Goal: Task Accomplishment & Management: Manage account settings

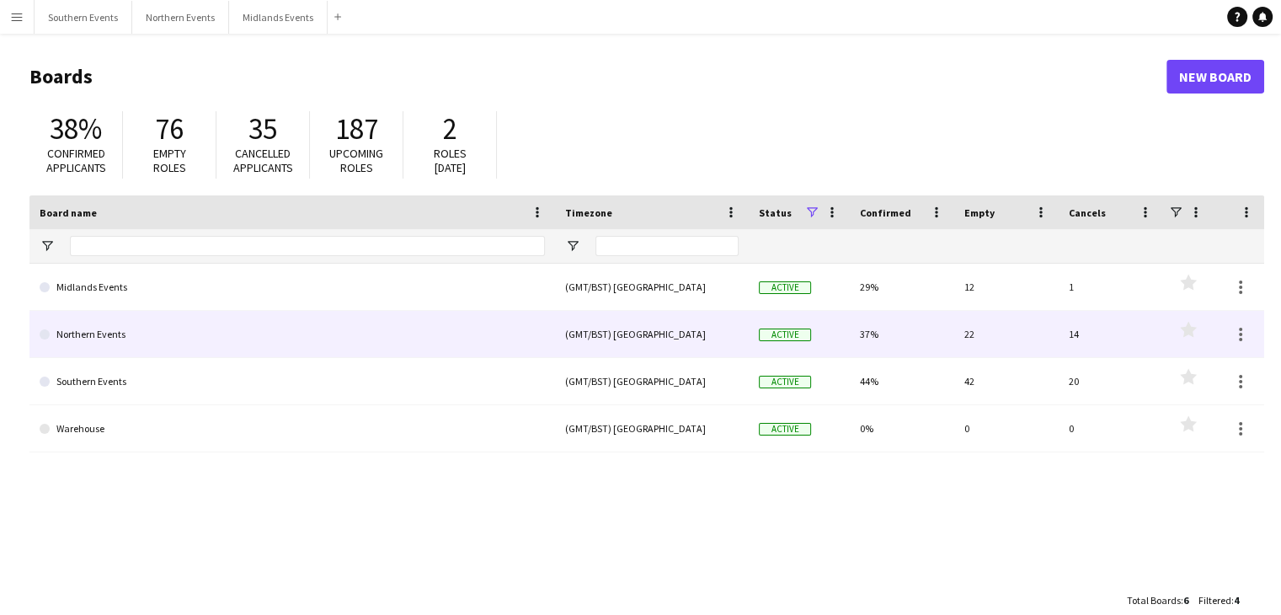
click at [208, 336] on link "Northern Events" at bounding box center [292, 334] width 505 height 47
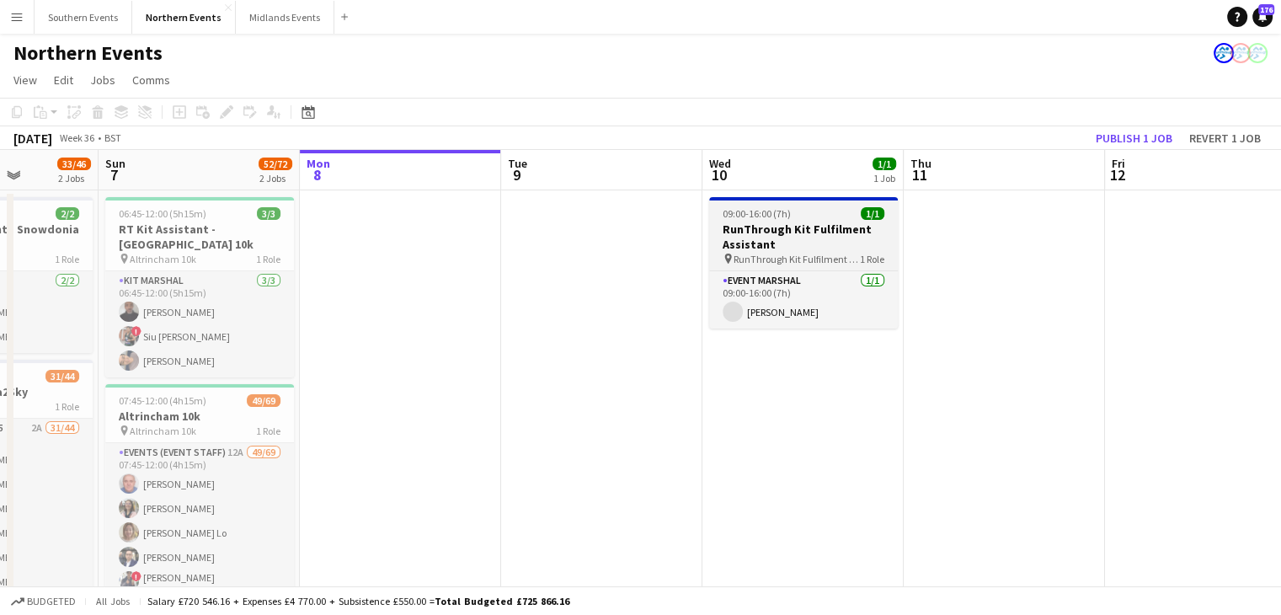
scroll to position [0, 506]
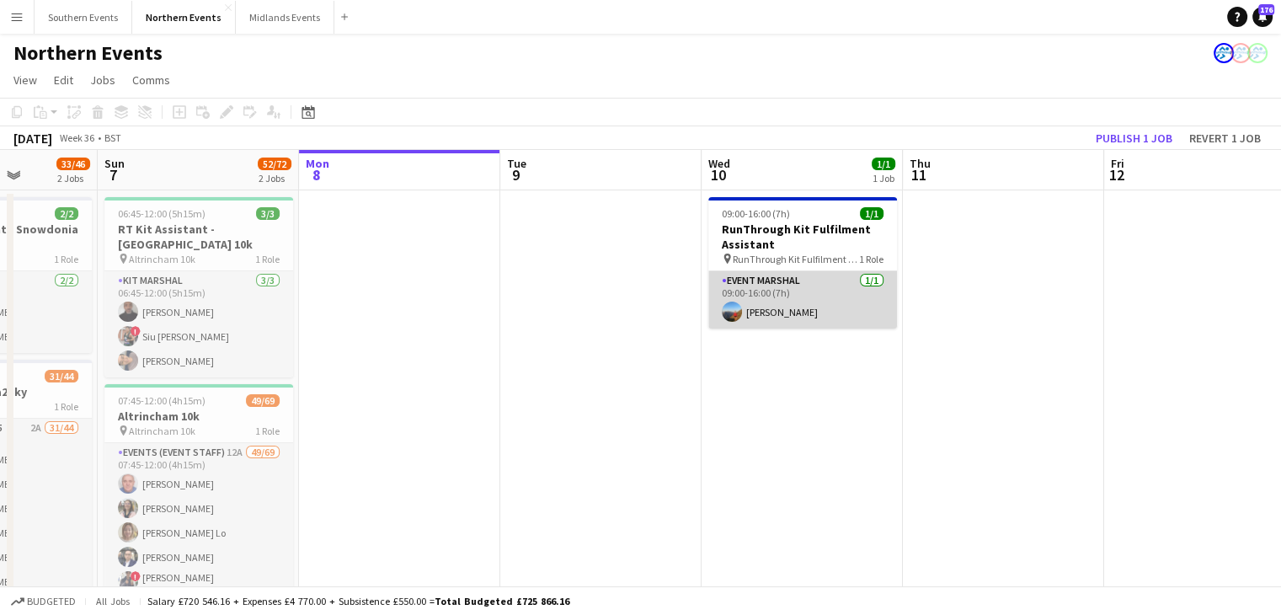
click at [832, 310] on app-card-role "Event Marshal [DATE] 09:00-16:00 (7h) [PERSON_NAME]" at bounding box center [802, 299] width 189 height 57
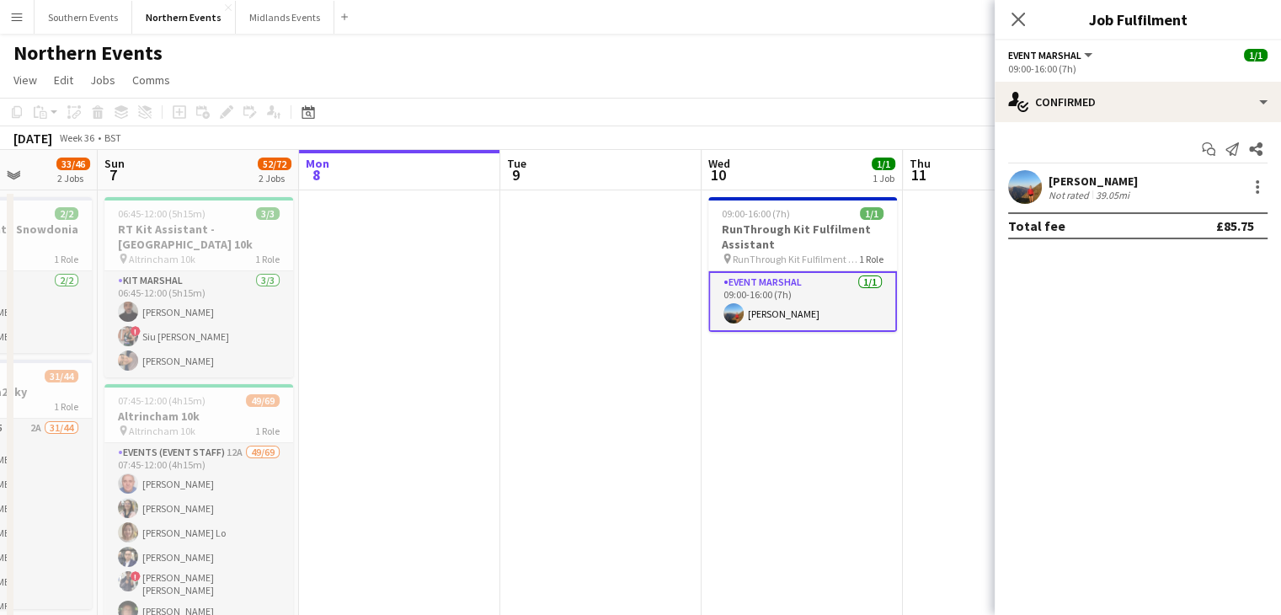
click at [632, 496] on app-date-cell at bounding box center [600, 429] width 201 height 478
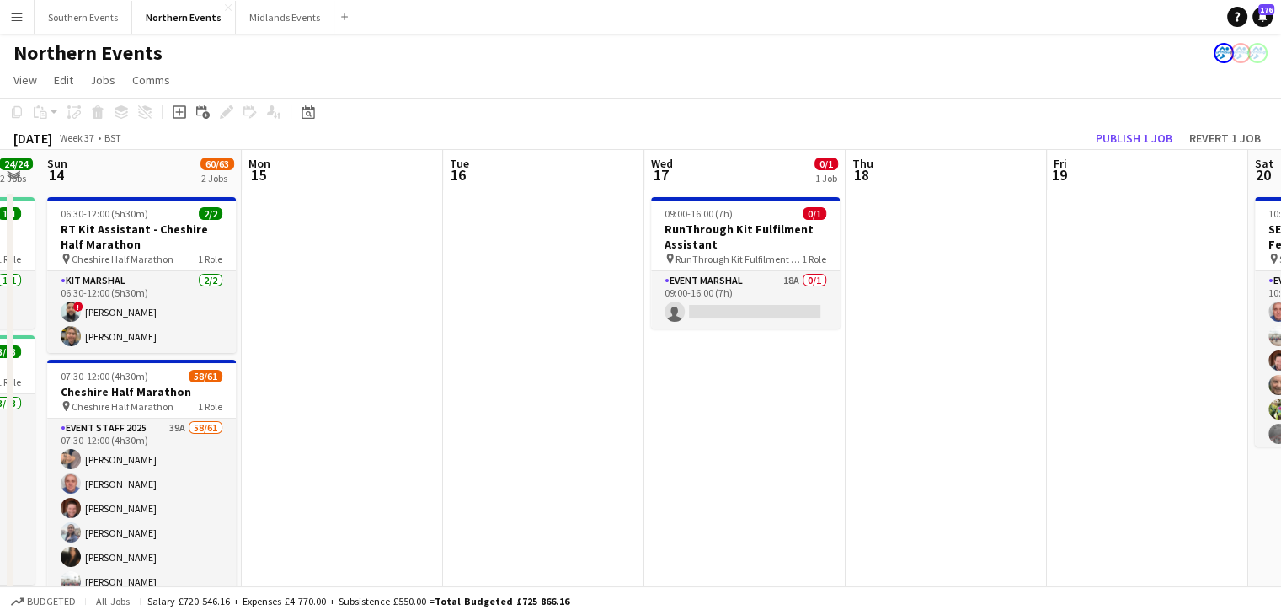
scroll to position [0, 563]
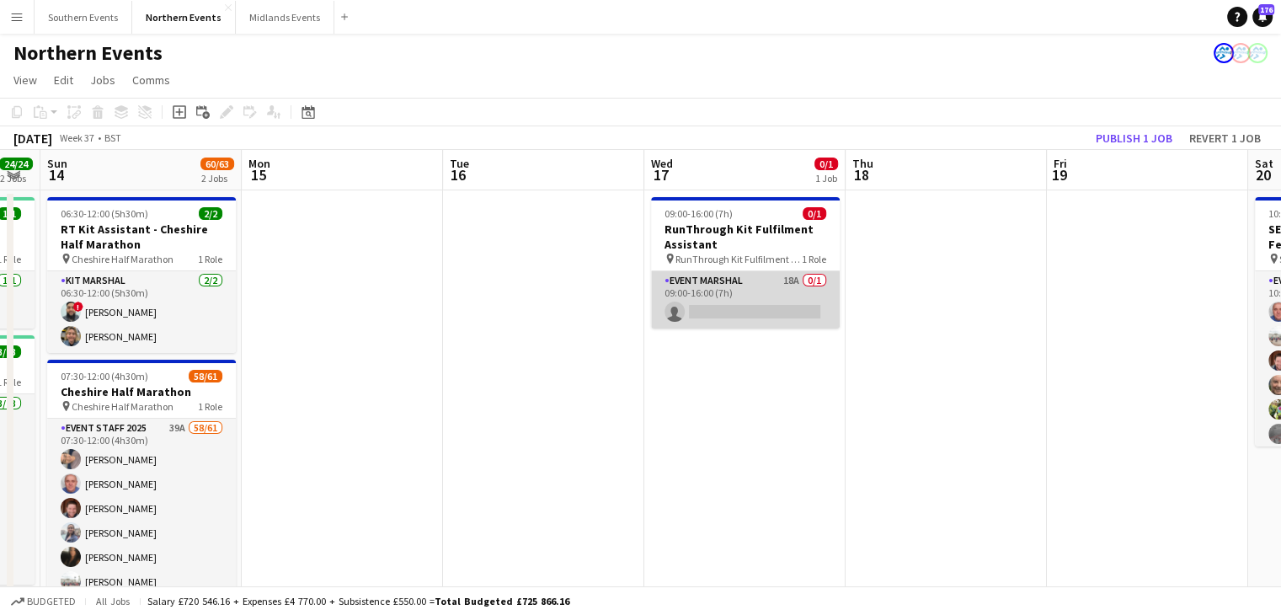
click at [775, 304] on app-card-role "Event Marshal 18A 0/1 09:00-16:00 (7h) single-neutral-actions" at bounding box center [745, 299] width 189 height 57
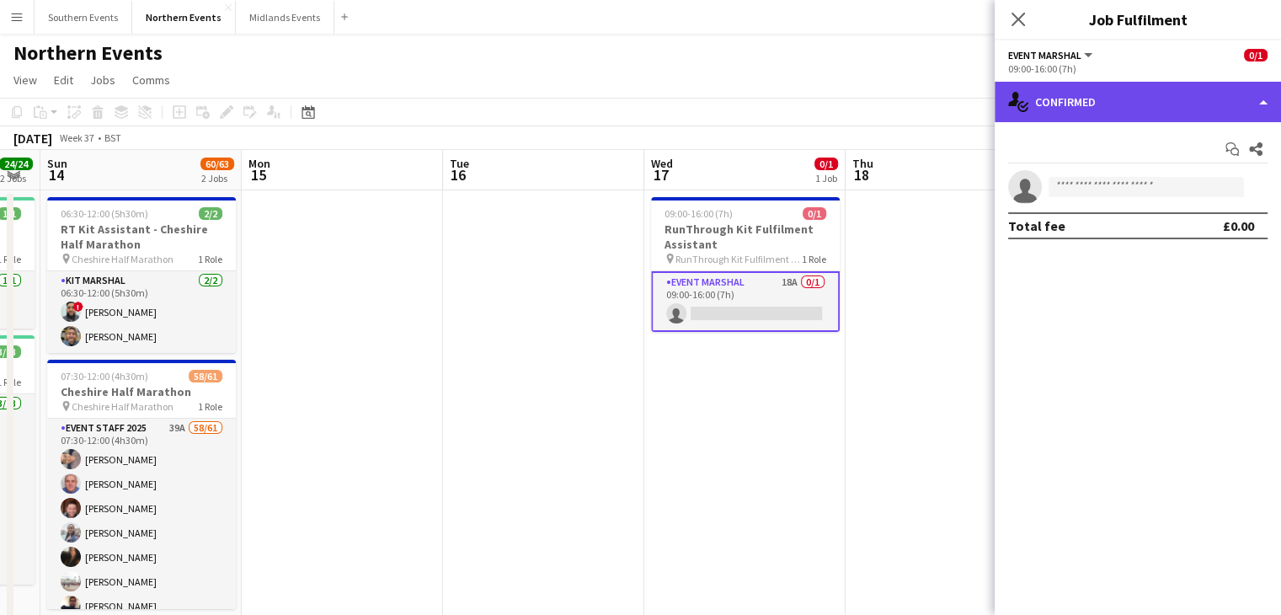
click at [1139, 95] on div "single-neutral-actions-check-2 Confirmed" at bounding box center [1138, 102] width 286 height 40
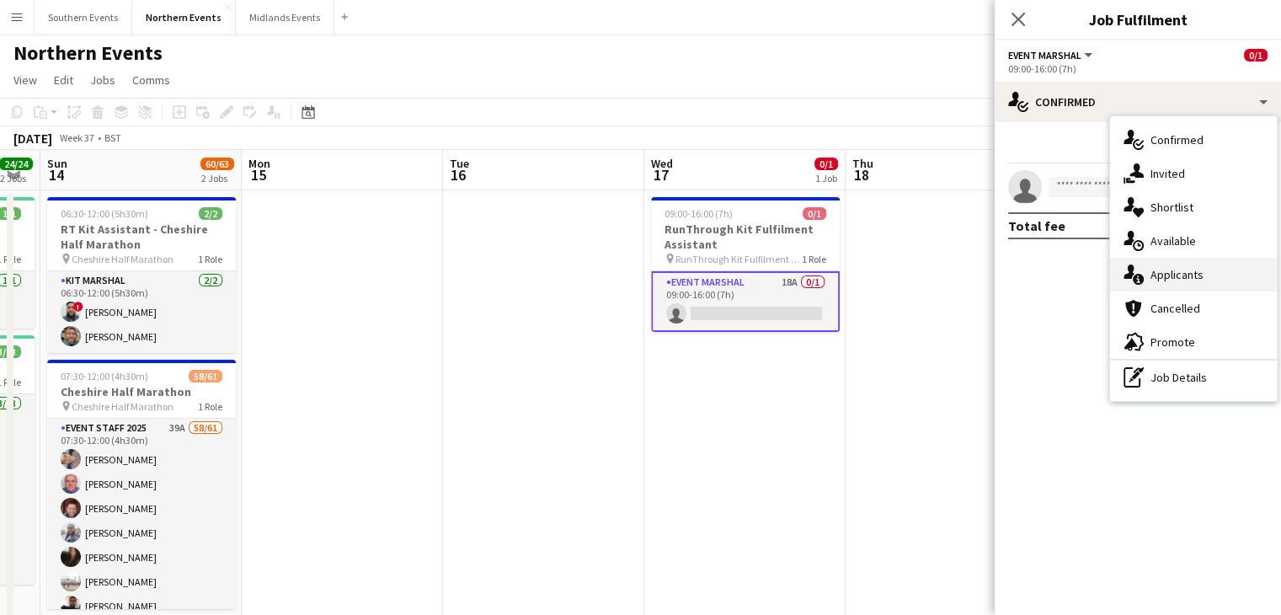
click at [1176, 270] on span "Applicants" at bounding box center [1176, 274] width 53 height 15
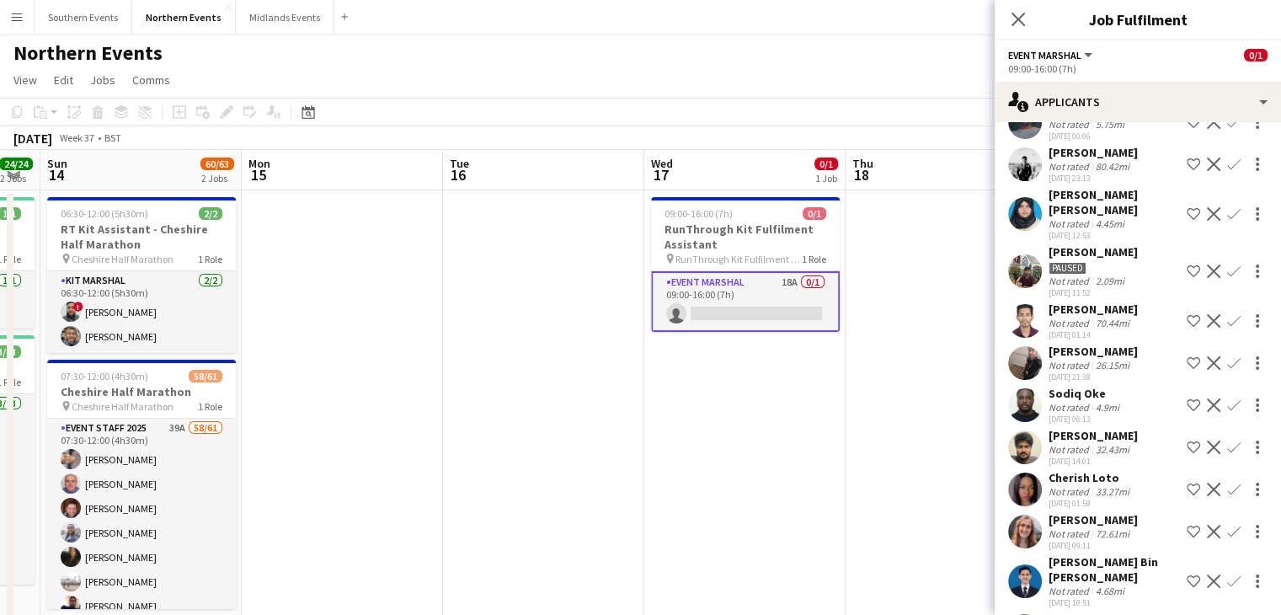
scroll to position [0, 0]
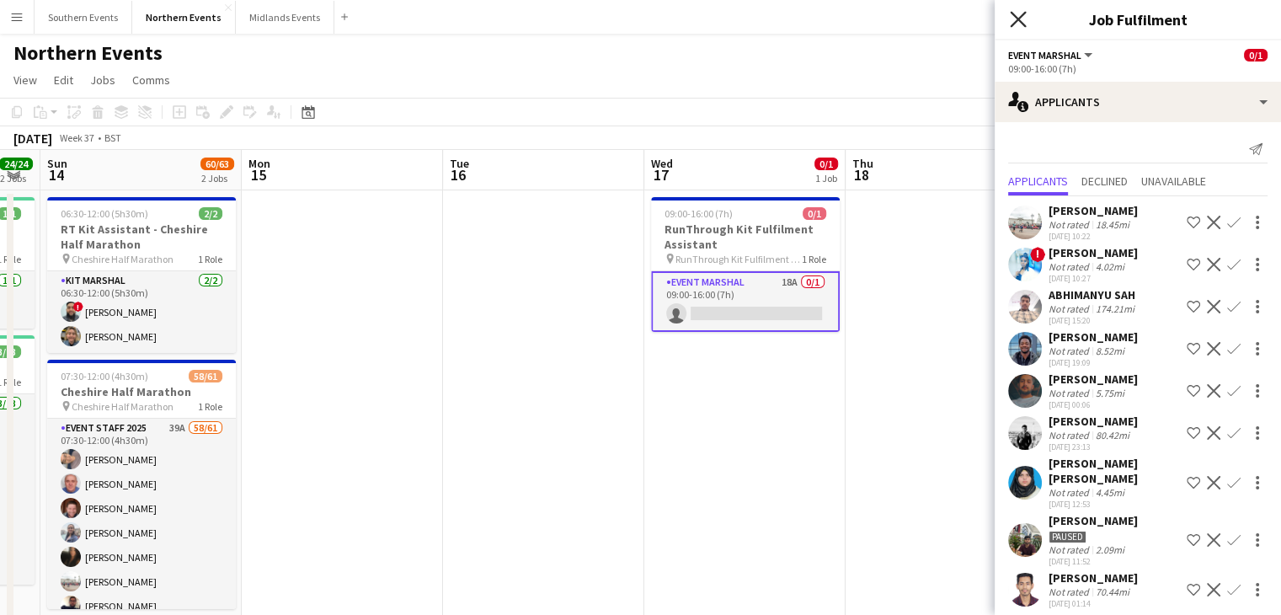
click at [1016, 17] on icon at bounding box center [1018, 19] width 16 height 16
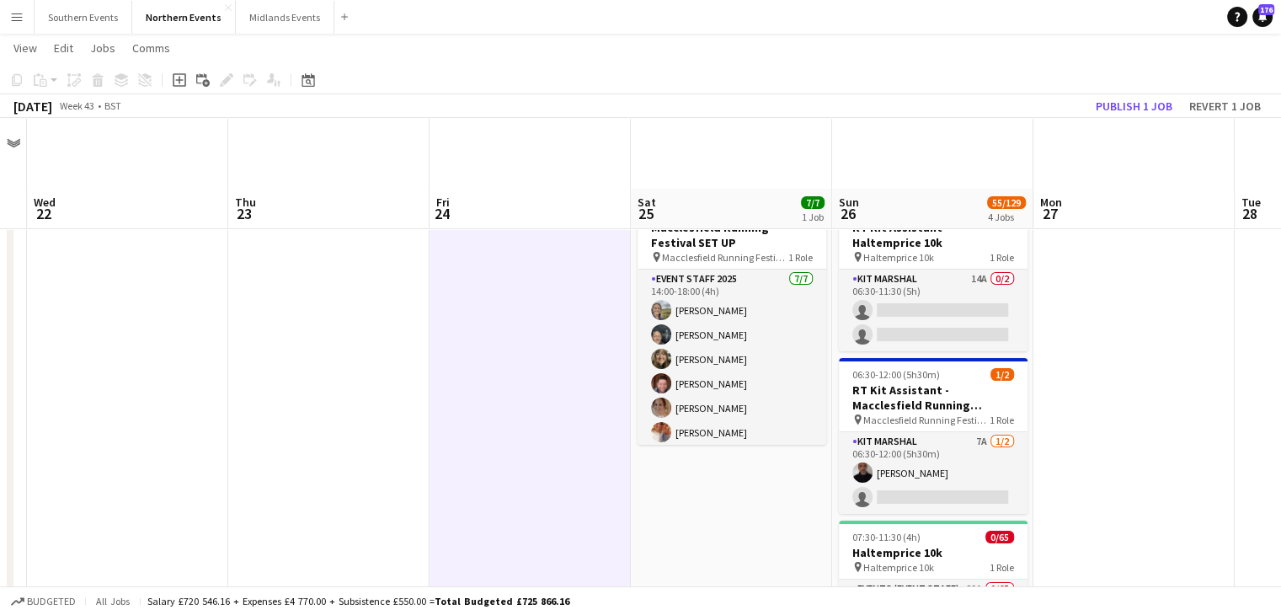
scroll to position [71, 0]
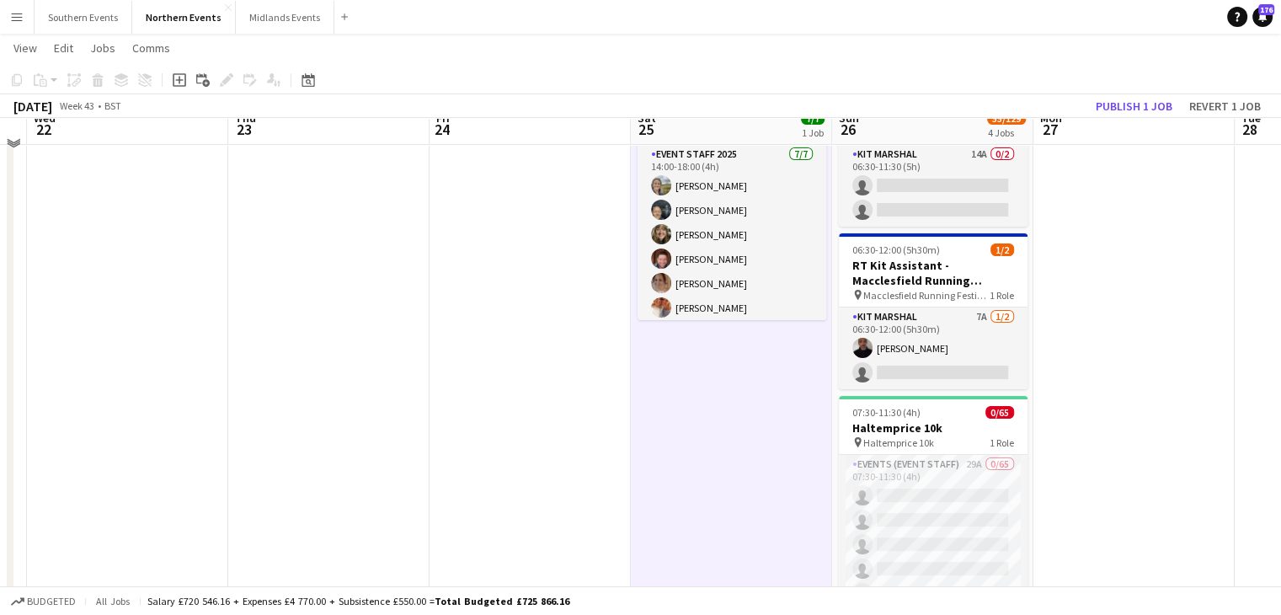
scroll to position [125, 0]
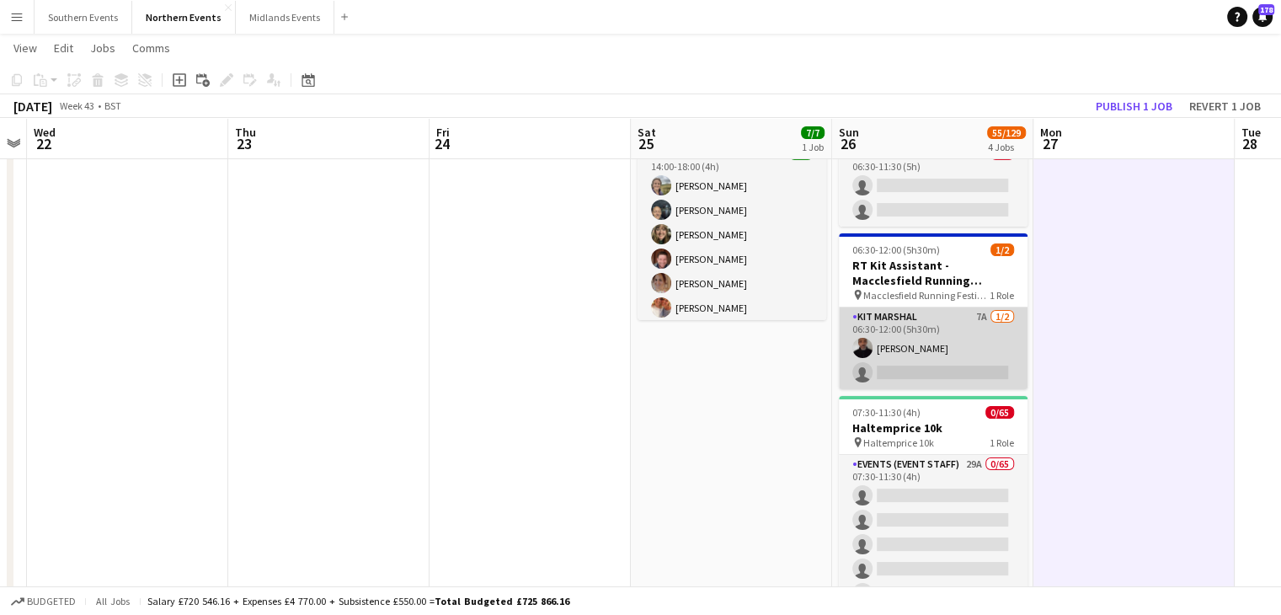
click at [983, 350] on app-card-role "Kit Marshal 7A [DATE] 06:30-12:00 (5h30m) [PERSON_NAME] single-neutral-actions" at bounding box center [933, 348] width 189 height 82
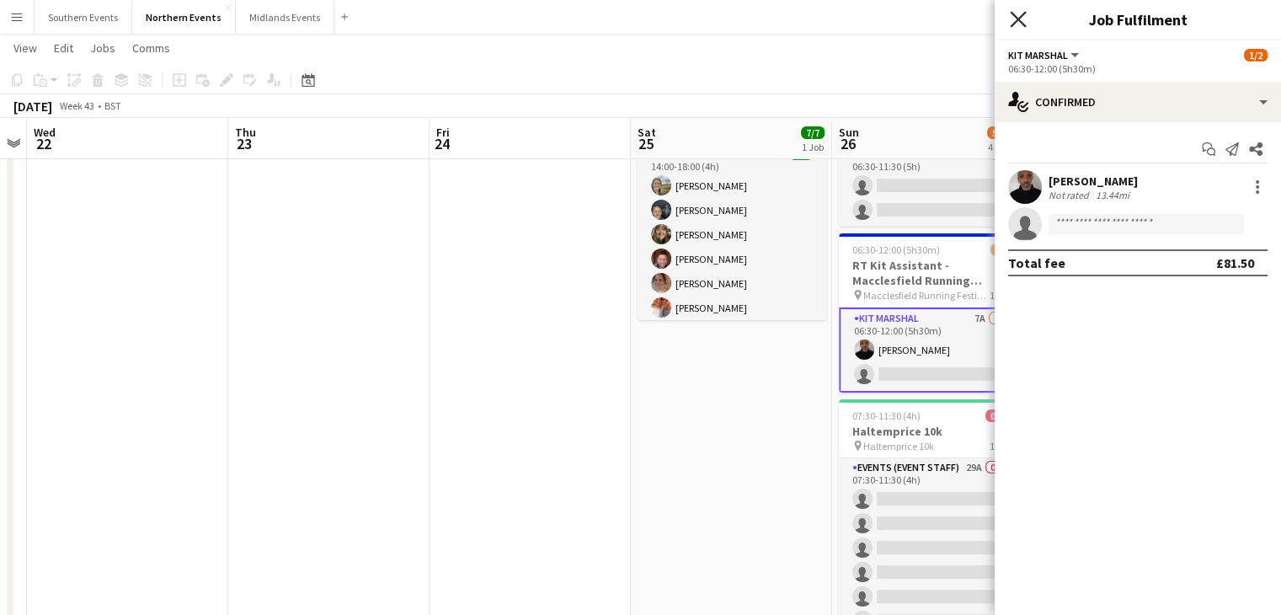
click at [1020, 13] on icon "Close pop-in" at bounding box center [1018, 19] width 16 height 16
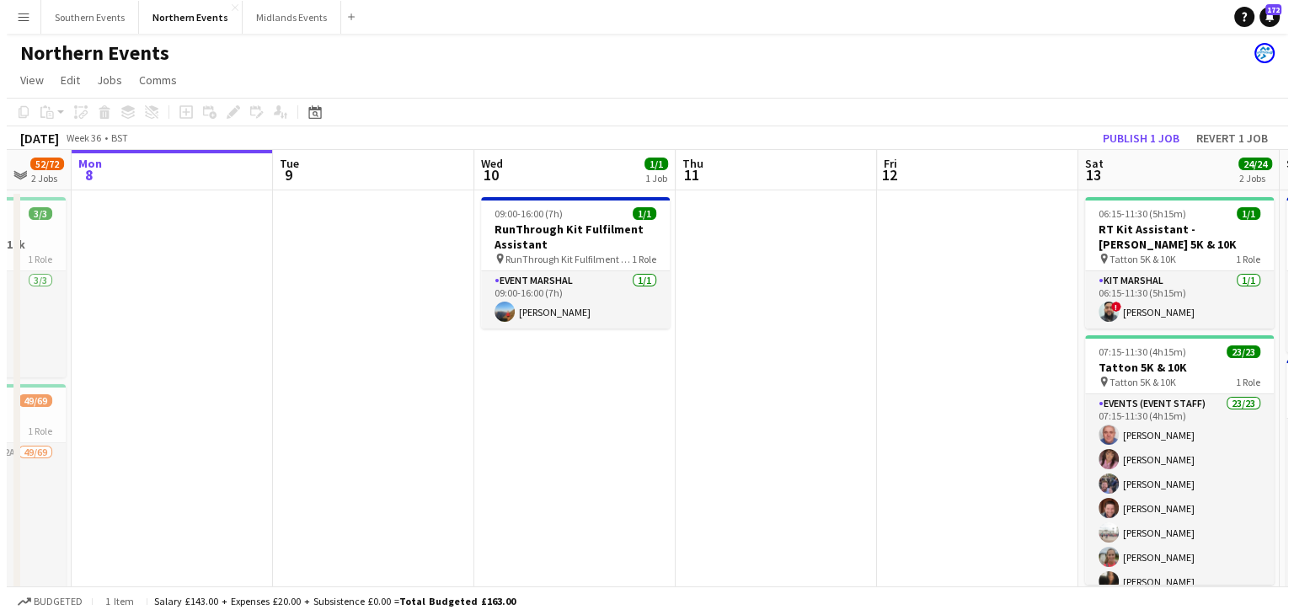
scroll to position [0, 537]
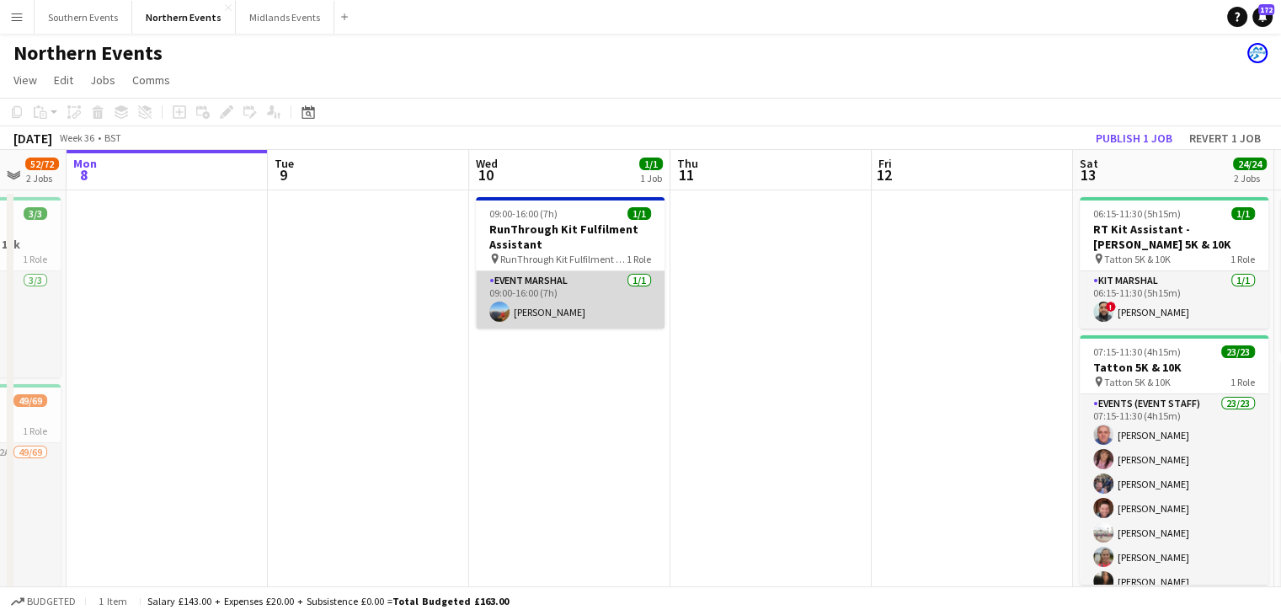
click at [552, 284] on app-card-role "Event Marshal [DATE] 09:00-16:00 (7h) [PERSON_NAME]" at bounding box center [570, 299] width 189 height 57
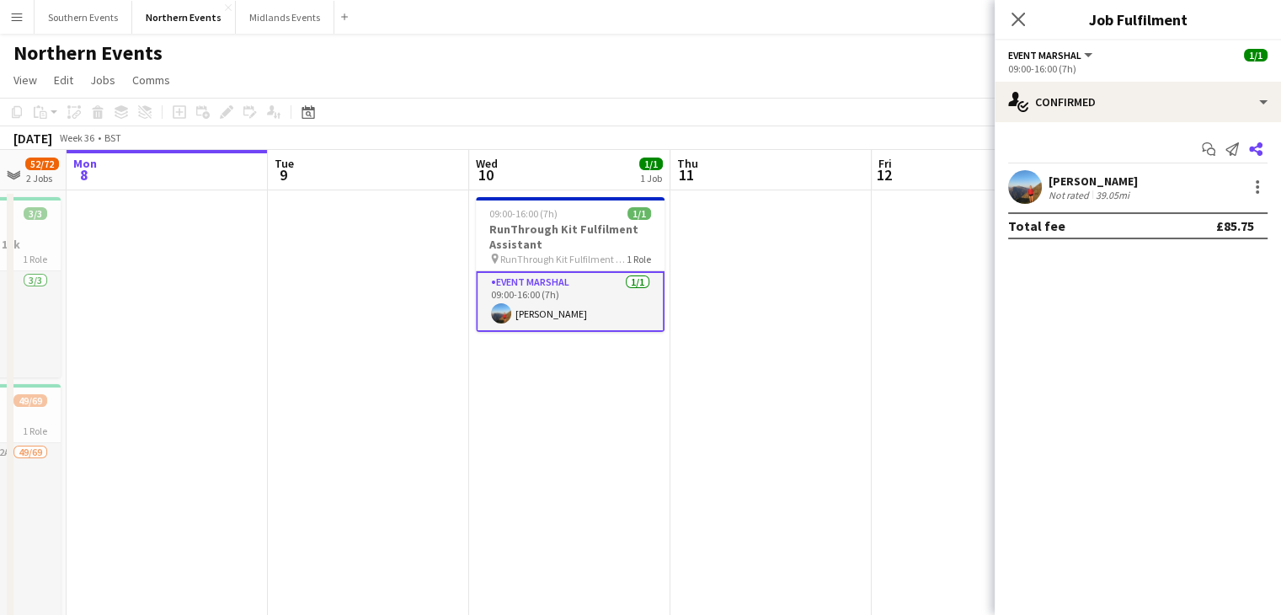
click at [1263, 149] on app-icon "Share" at bounding box center [1256, 149] width 24 height 24
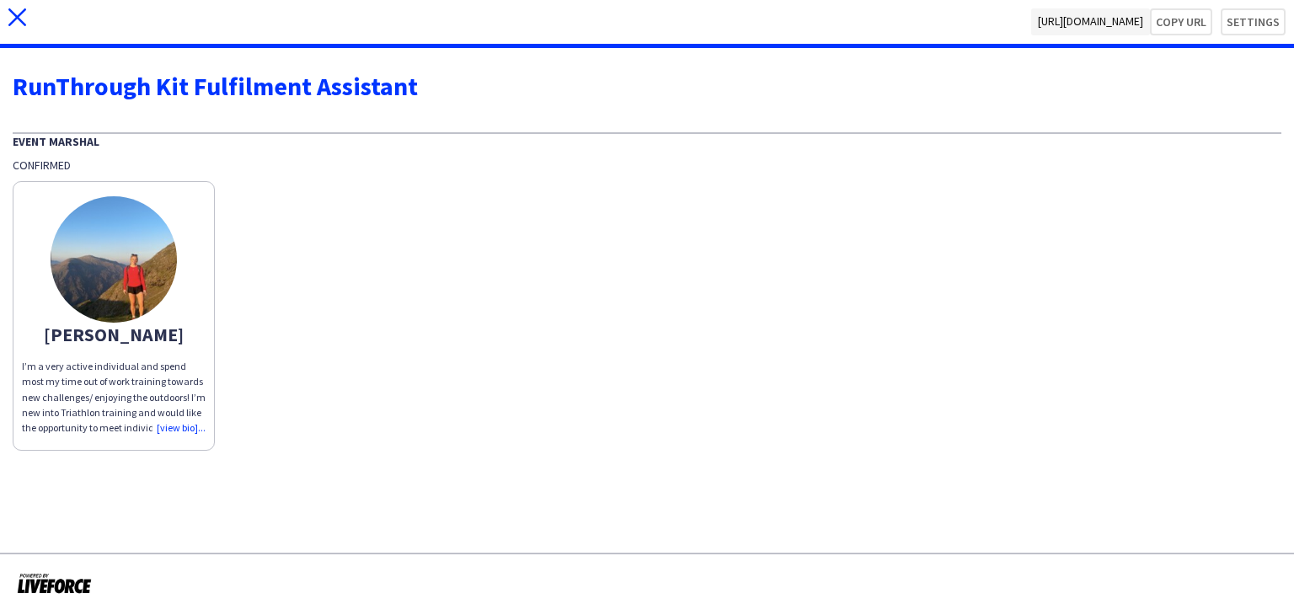
click at [12, 11] on icon at bounding box center [17, 17] width 18 height 18
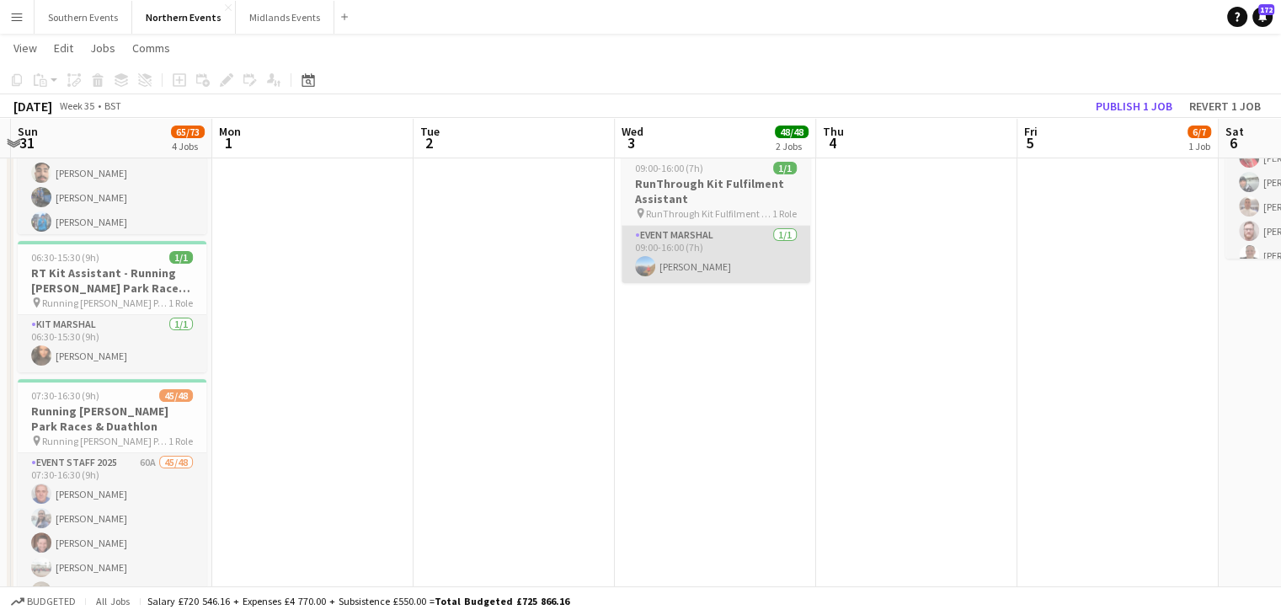
scroll to position [347, 0]
click at [772, 209] on span "1 Role" at bounding box center [784, 215] width 24 height 13
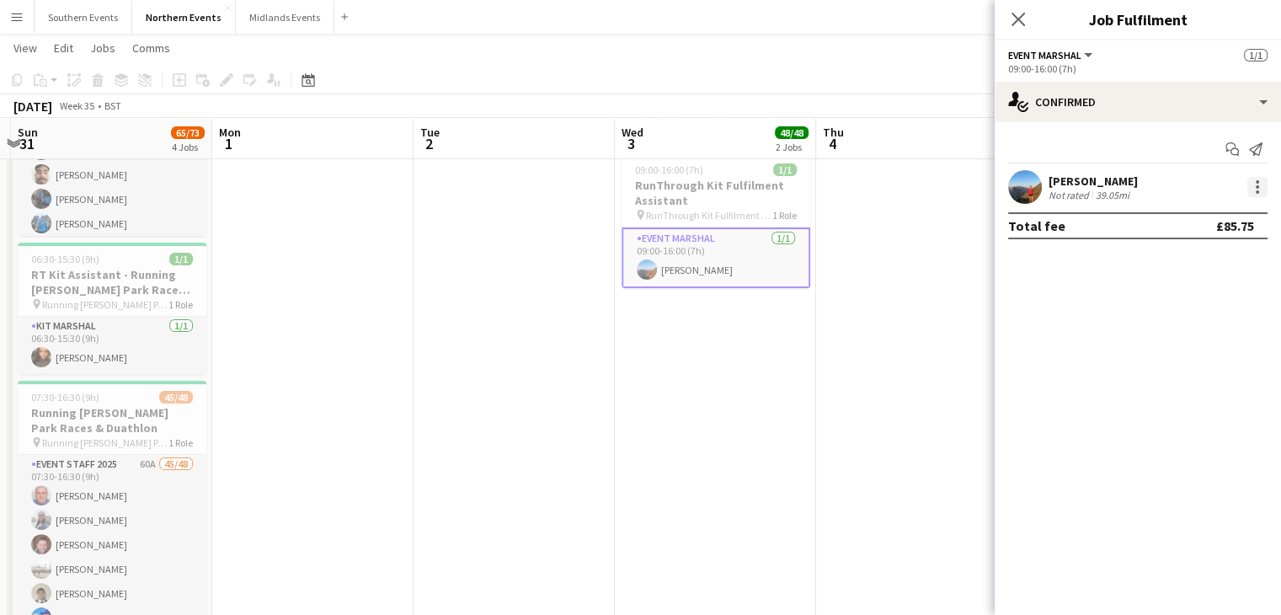
click at [1262, 179] on div at bounding box center [1257, 187] width 20 height 20
click at [1171, 217] on span "Edit fee" at bounding box center [1172, 218] width 45 height 14
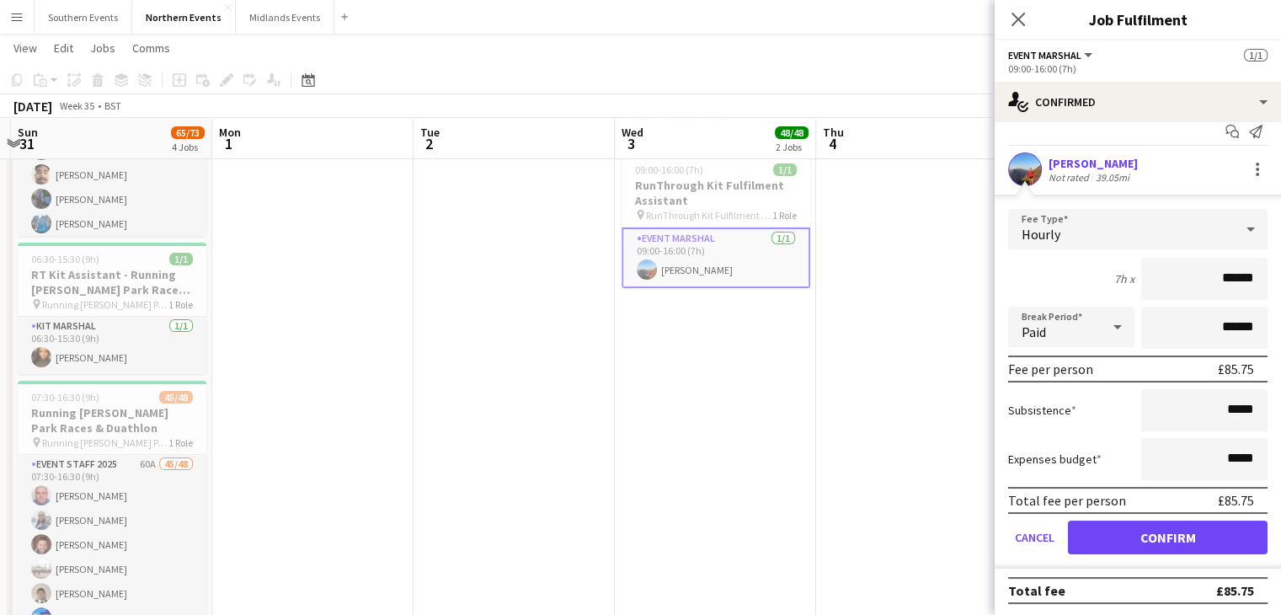
scroll to position [0, 0]
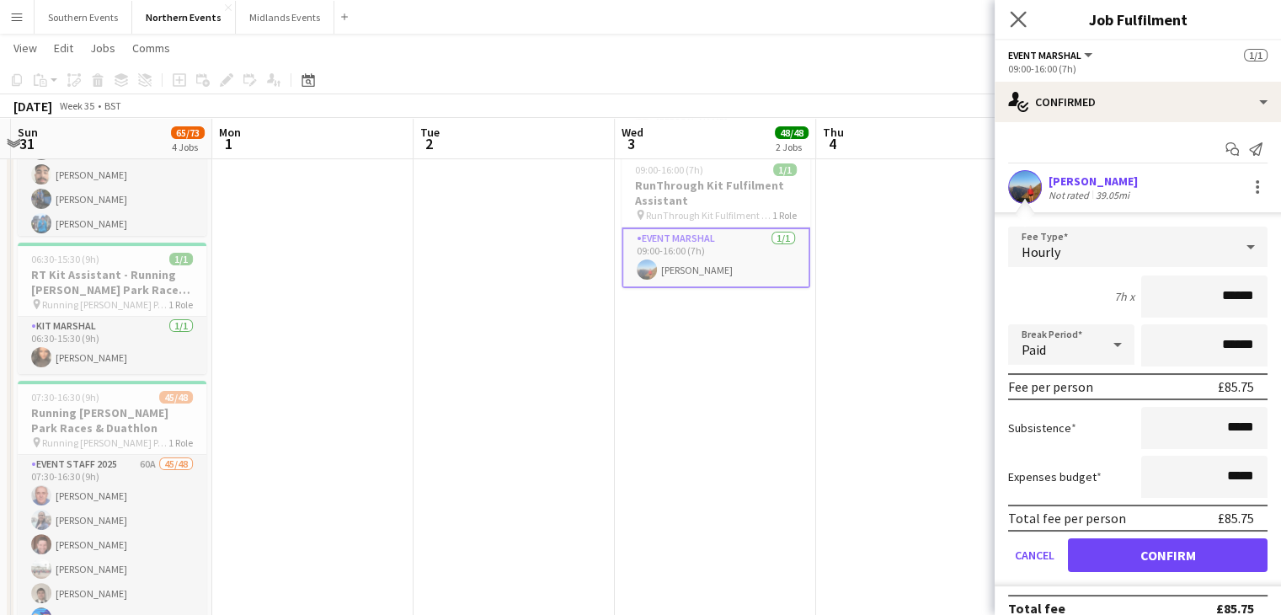
click at [1024, 8] on app-icon "Close pop-in" at bounding box center [1018, 20] width 24 height 24
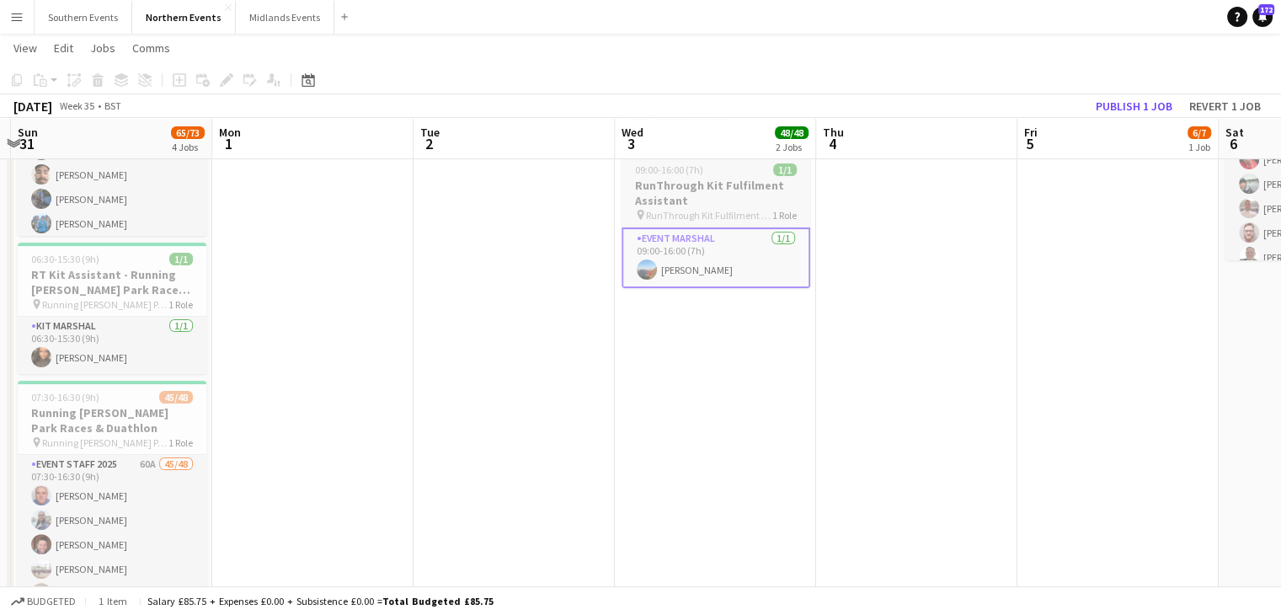
click at [703, 178] on h3 "RunThrough Kit Fulfilment Assistant" at bounding box center [716, 193] width 189 height 30
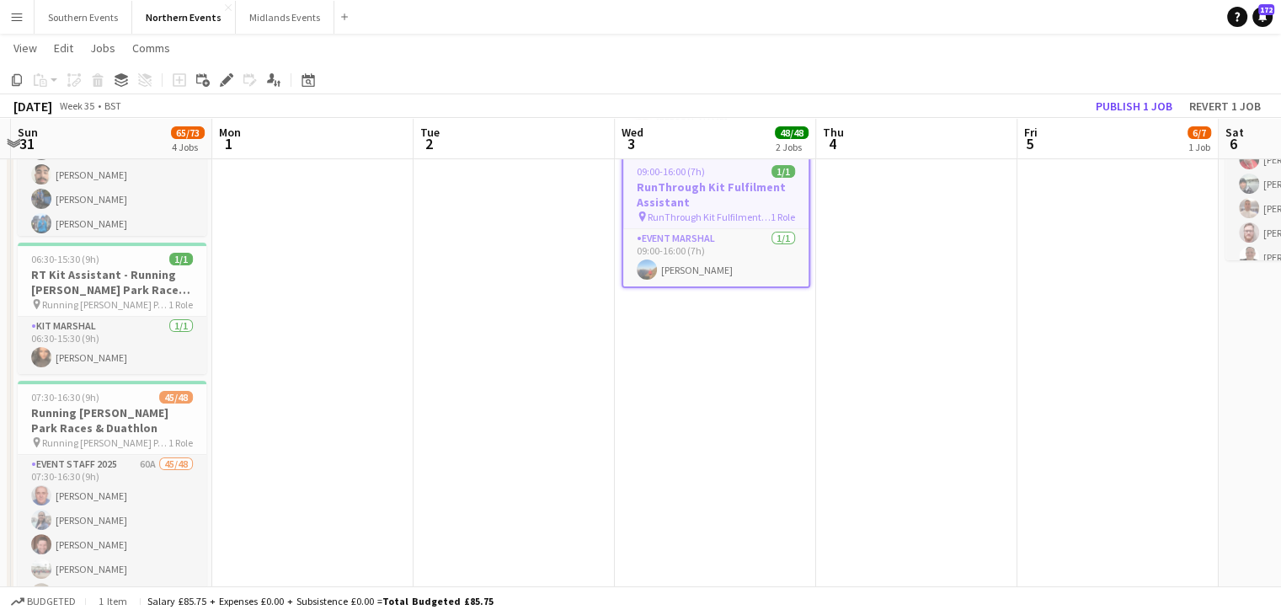
scroll to position [295, 0]
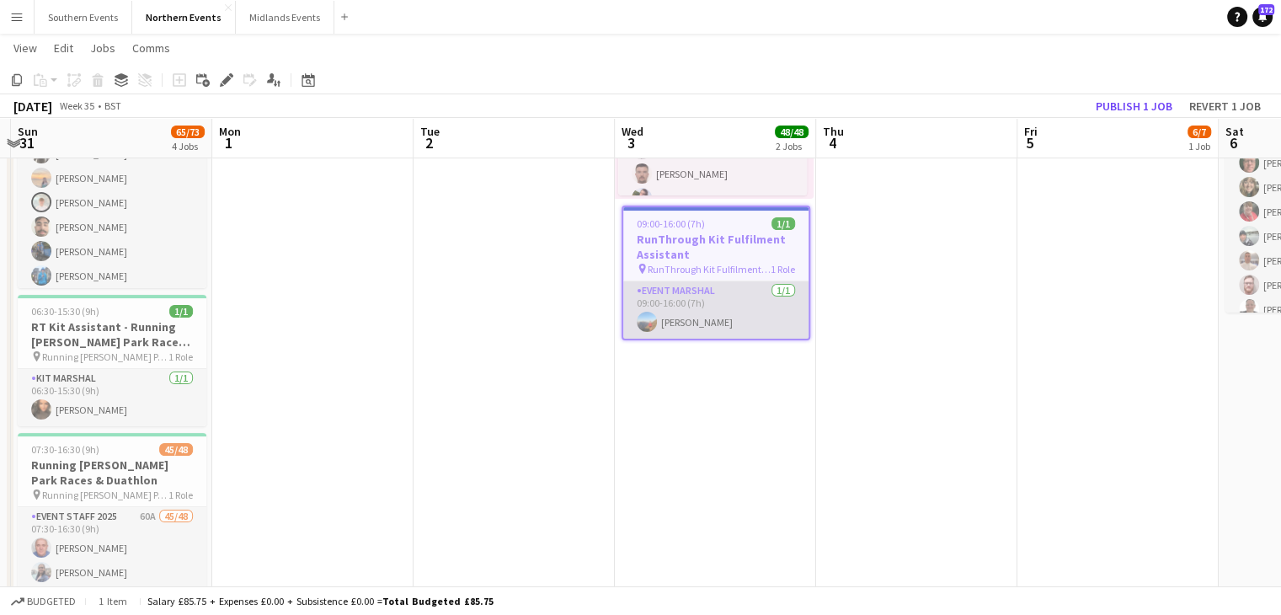
click at [745, 301] on app-card-role "Event Marshal [DATE] 09:00-16:00 (7h) [PERSON_NAME]" at bounding box center [715, 309] width 185 height 57
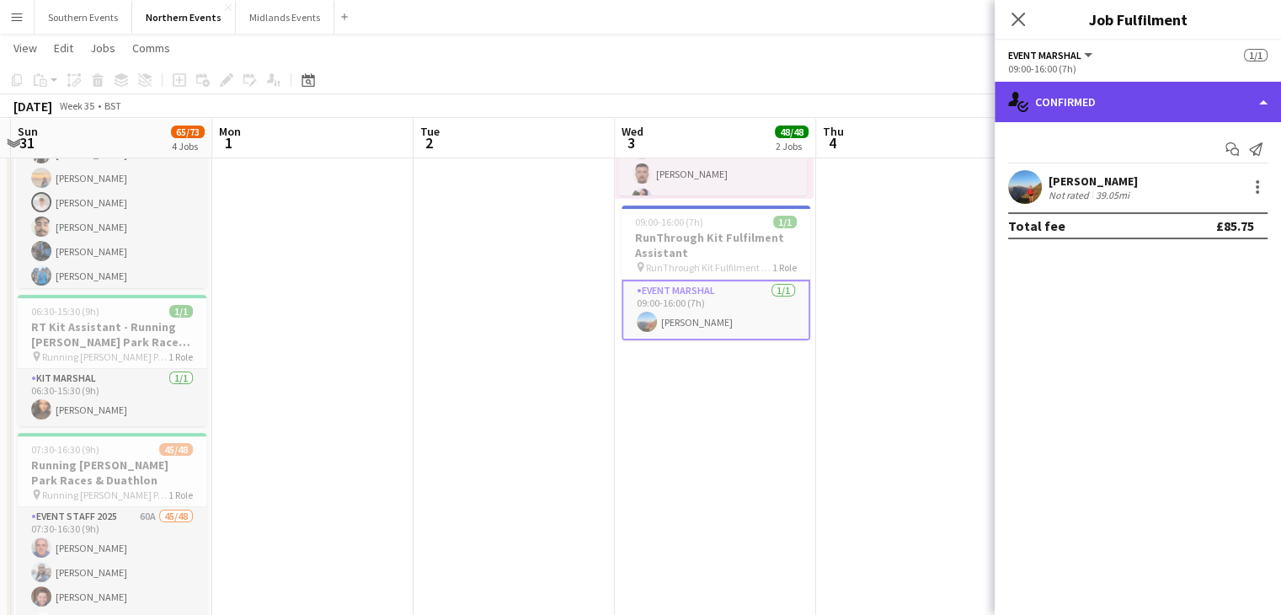
click at [1102, 92] on div "single-neutral-actions-check-2 Confirmed" at bounding box center [1138, 102] width 286 height 40
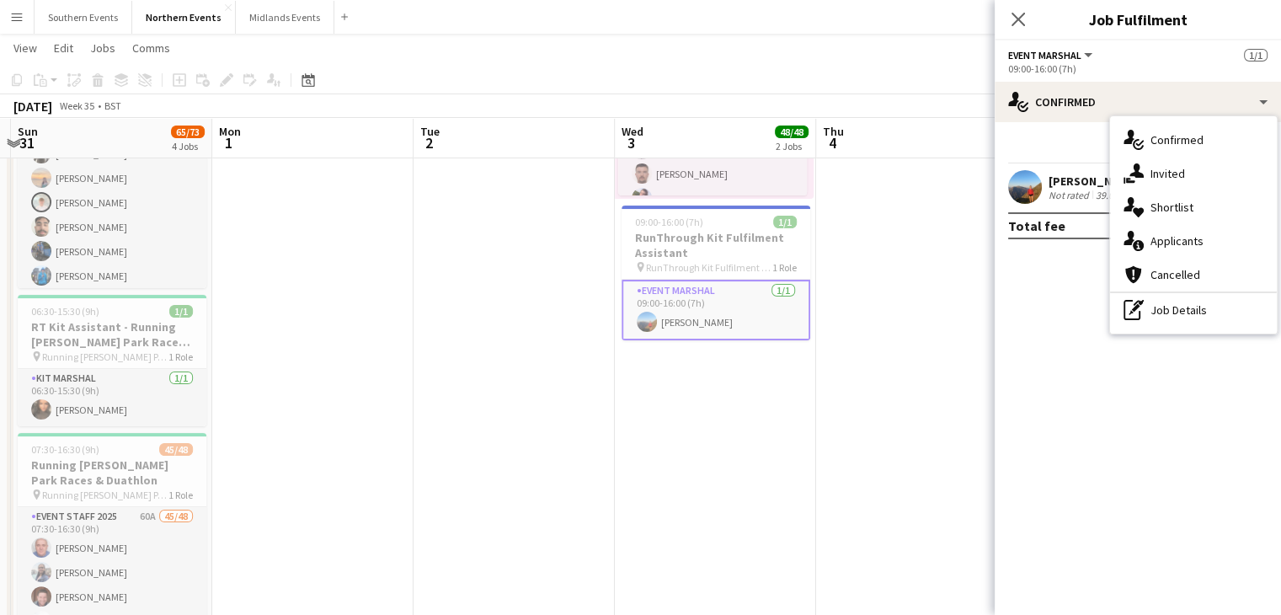
click at [1087, 291] on mat-expansion-panel "check Confirmed Start chat Send notification [PERSON_NAME] Not rated 39.05mi To…" at bounding box center [1138, 368] width 286 height 493
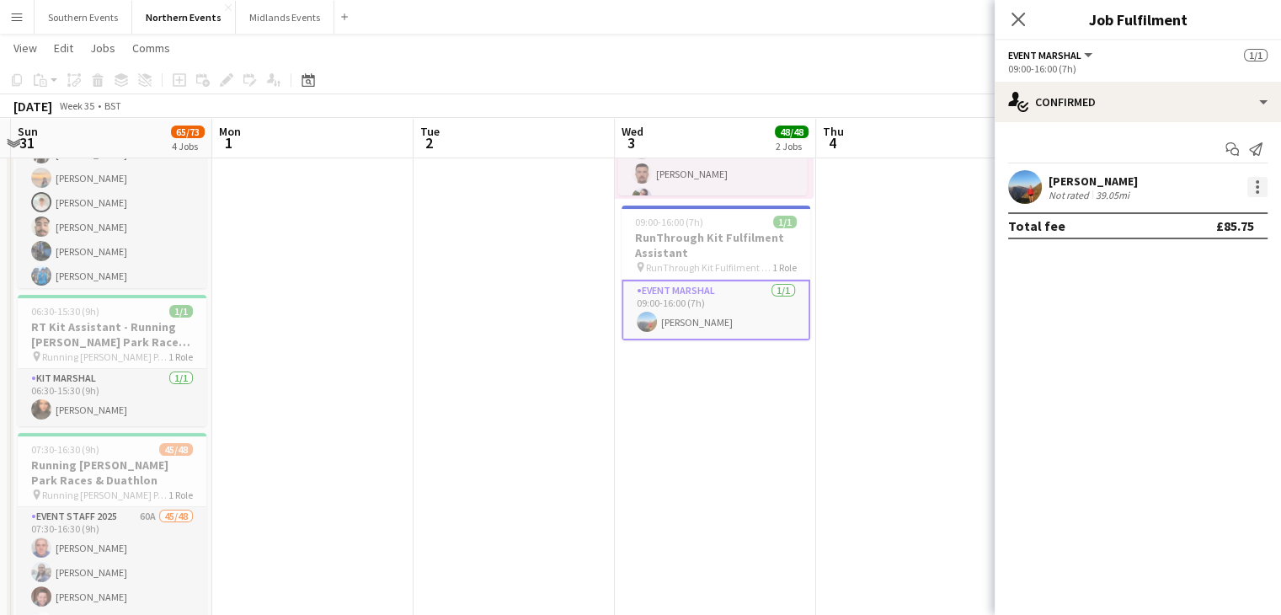
click at [1257, 185] on div at bounding box center [1257, 186] width 3 height 3
click at [1045, 344] on div at bounding box center [640, 307] width 1281 height 615
click at [1014, 19] on icon "Close pop-in" at bounding box center [1018, 19] width 16 height 16
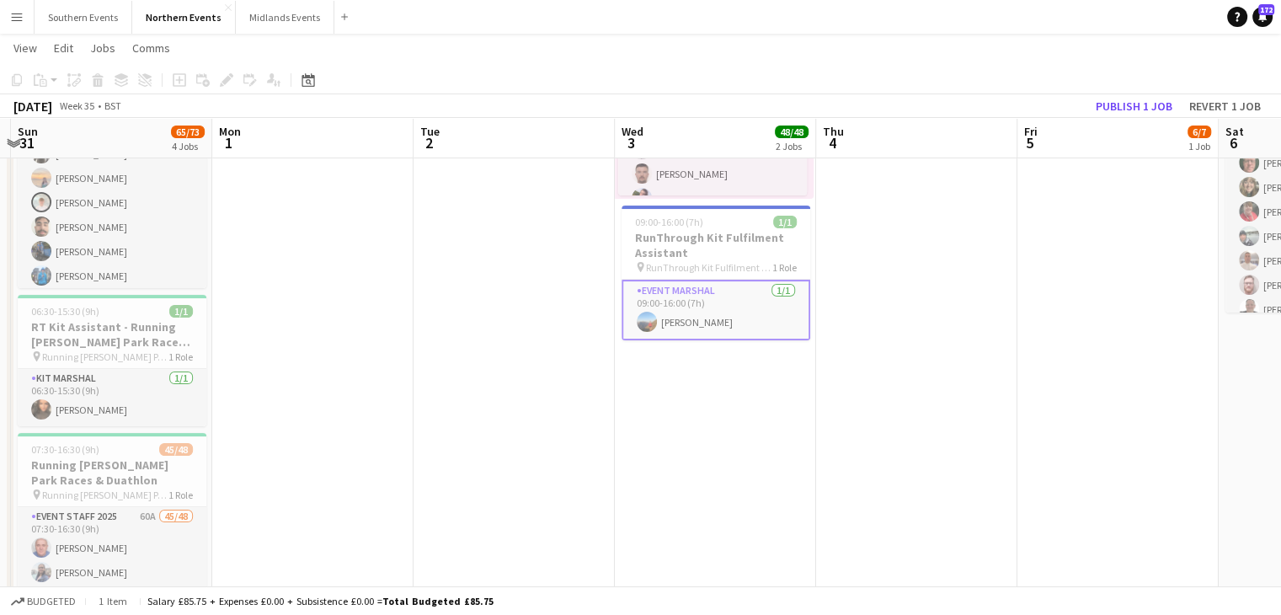
click at [718, 316] on app-card-role "Event Marshal [DATE] 09:00-16:00 (7h) [PERSON_NAME]" at bounding box center [716, 310] width 189 height 61
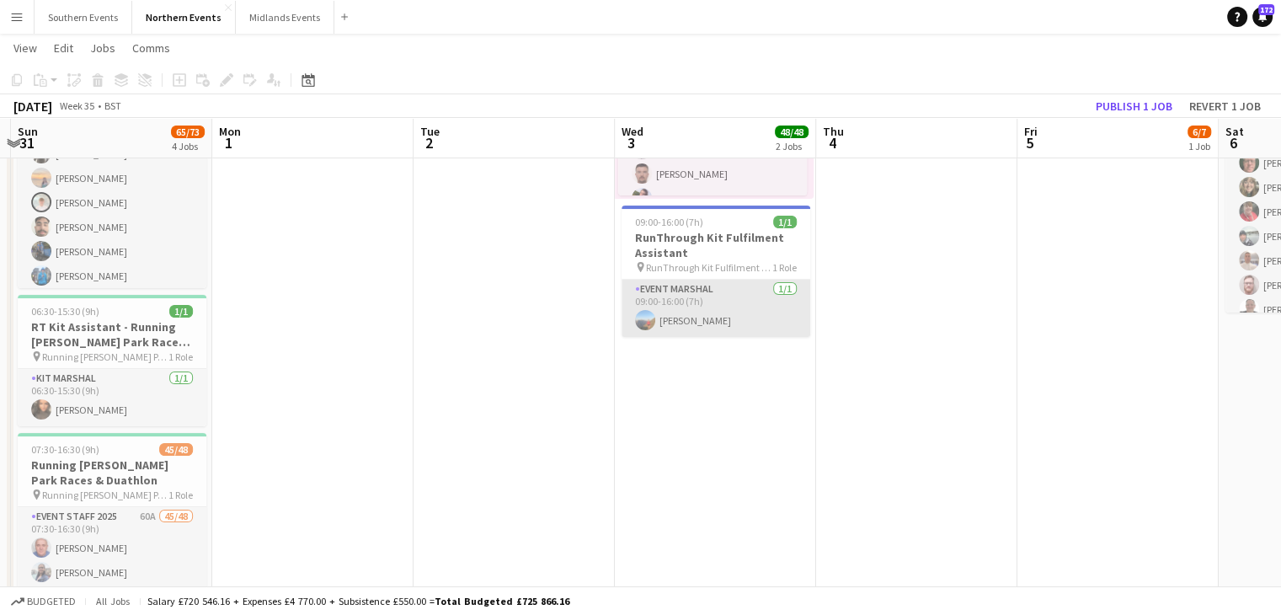
click at [650, 307] on app-card-role "Event Marshal [DATE] 09:00-16:00 (7h) [PERSON_NAME]" at bounding box center [716, 308] width 189 height 57
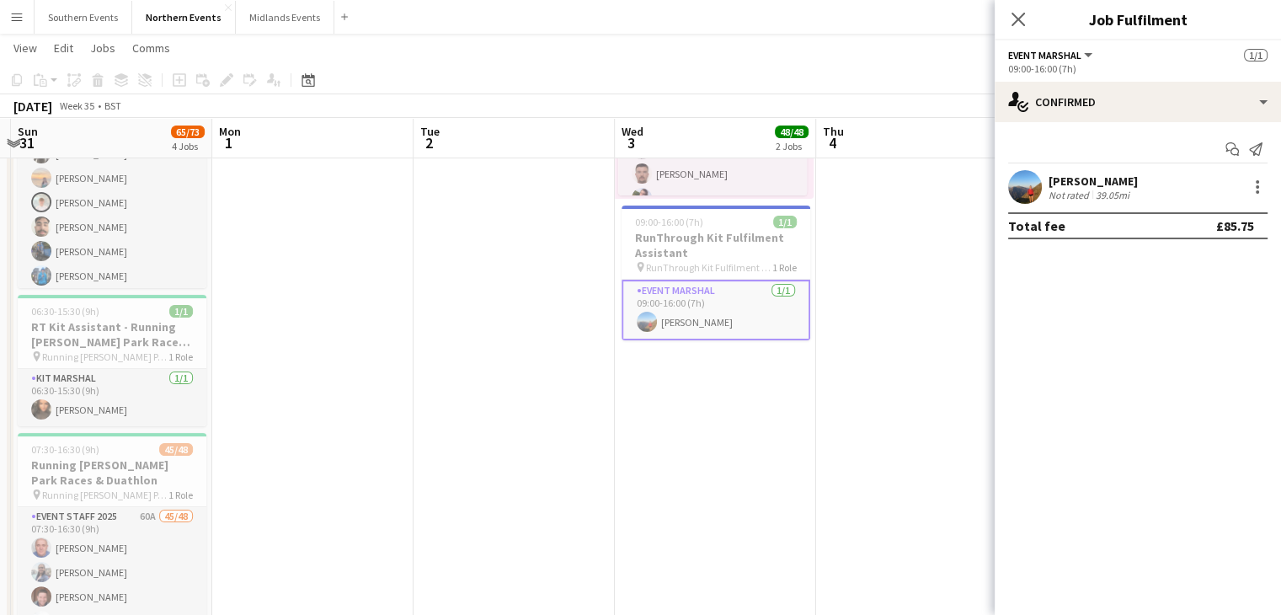
click at [979, 408] on app-date-cell at bounding box center [916, 306] width 201 height 825
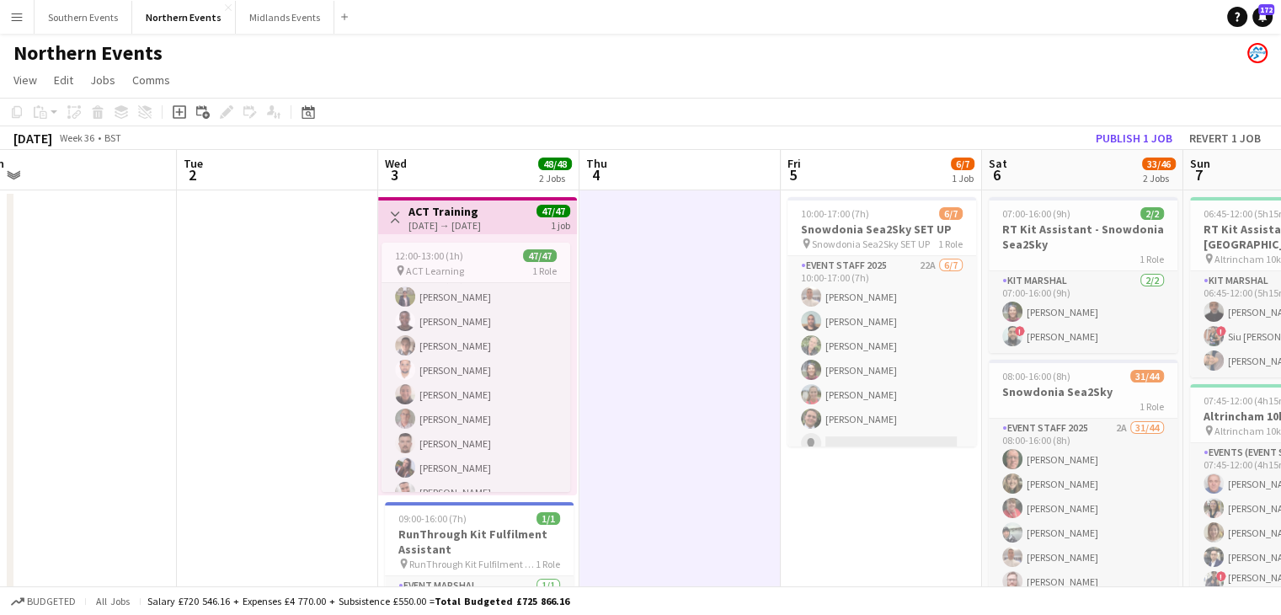
scroll to position [0, 427]
